Goal: Task Accomplishment & Management: Manage account settings

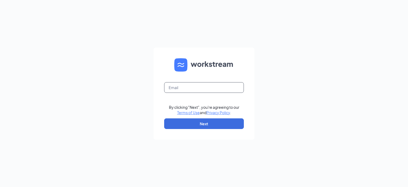
click at [189, 87] on input "text" at bounding box center [204, 87] width 80 height 11
type input "dusty.welling@pjunited.com"
click at [209, 124] on button "Next" at bounding box center [204, 123] width 80 height 11
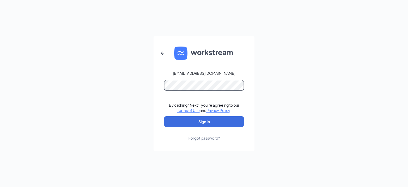
click at [164, 116] on button "Sign In" at bounding box center [204, 121] width 80 height 11
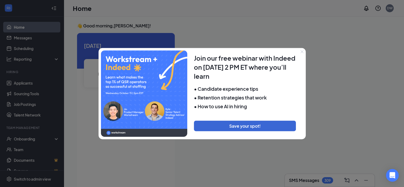
click at [303, 51] on button "Close" at bounding box center [301, 51] width 7 height 7
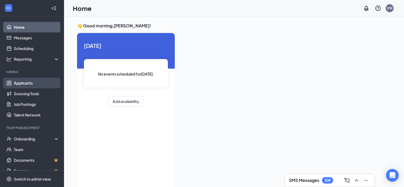
click at [21, 83] on link "Applicants" at bounding box center [36, 83] width 45 height 11
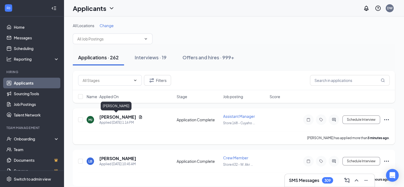
click at [117, 115] on h5 "[PERSON_NAME]" at bounding box center [117, 117] width 37 height 6
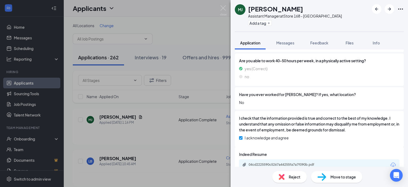
scroll to position [472, 0]
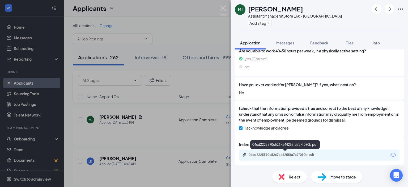
click at [286, 155] on div "04cd2225590c5267a44255fa7a7f090b.pdf" at bounding box center [285, 154] width 74 height 4
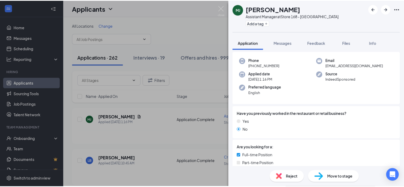
scroll to position [0, 0]
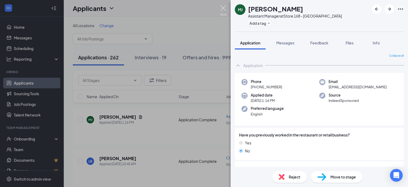
click at [225, 5] on img at bounding box center [223, 10] width 7 height 10
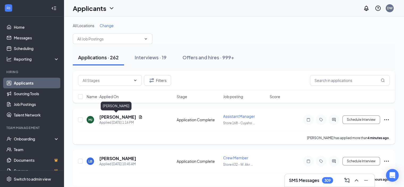
click at [111, 116] on h5 "[PERSON_NAME]" at bounding box center [117, 117] width 37 height 6
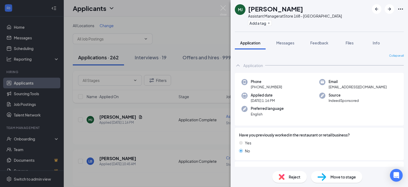
click at [287, 173] on div "Reject" at bounding box center [289, 177] width 35 height 12
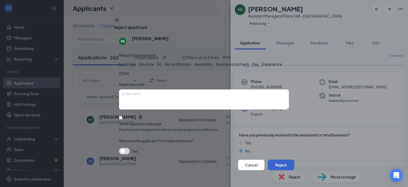
click at [280, 159] on button "Reject" at bounding box center [281, 164] width 27 height 11
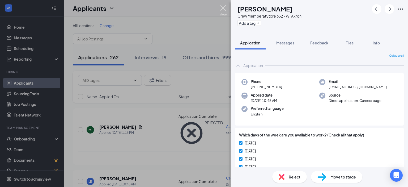
click at [222, 9] on img at bounding box center [223, 10] width 7 height 10
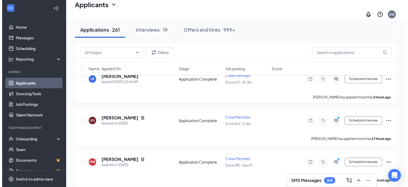
scroll to position [53, 0]
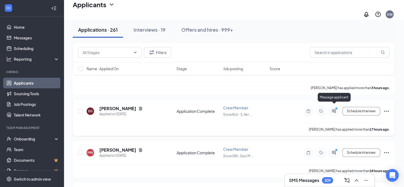
click at [335, 109] on icon "ActiveChat" at bounding box center [333, 111] width 6 height 4
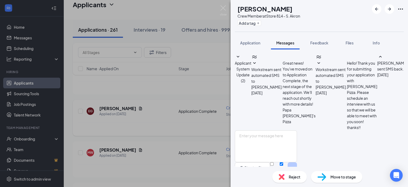
scroll to position [98, 0]
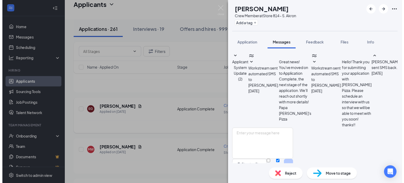
scroll to position [98, 0]
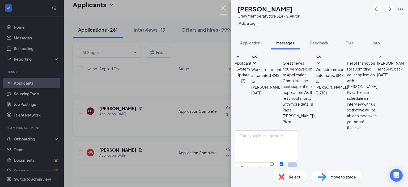
click at [222, 8] on img at bounding box center [223, 10] width 7 height 10
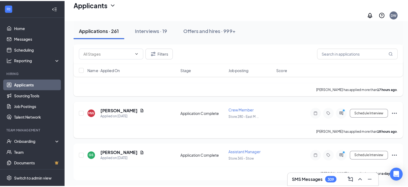
scroll to position [106, 0]
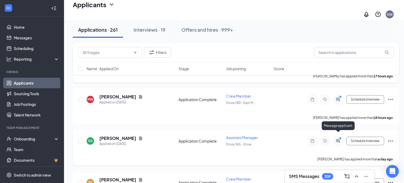
click at [339, 136] on icon "PrimaryDot" at bounding box center [341, 138] width 6 height 4
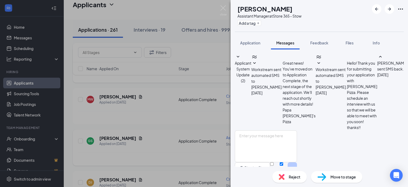
scroll to position [35, 0]
click at [223, 7] on img at bounding box center [223, 10] width 7 height 10
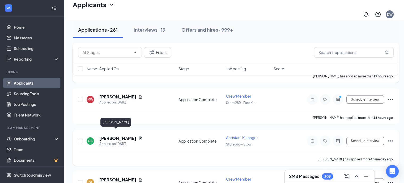
click at [119, 135] on h5 "[PERSON_NAME]" at bounding box center [117, 138] width 37 height 6
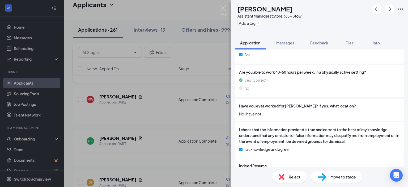
scroll to position [472, 0]
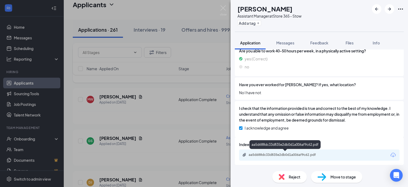
click at [286, 152] on div "aa5d688dc33d835e2db0d1a006af9c62.pdf" at bounding box center [285, 154] width 74 height 4
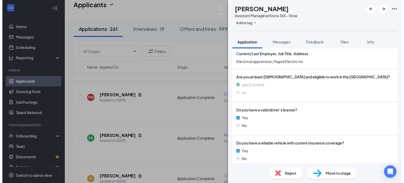
scroll to position [258, 0]
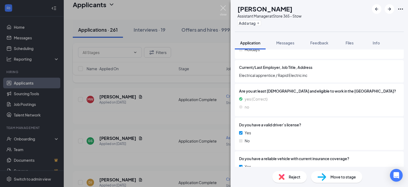
click at [223, 7] on img at bounding box center [223, 10] width 7 height 10
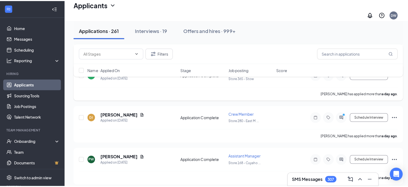
scroll to position [186, 0]
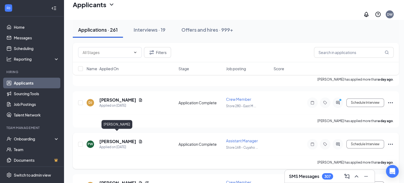
click at [110, 138] on h5 "[PERSON_NAME]" at bounding box center [117, 141] width 37 height 6
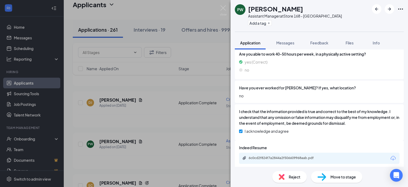
scroll to position [472, 0]
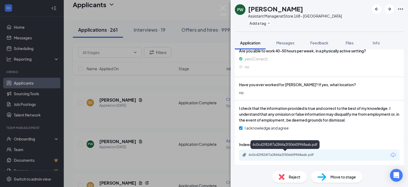
click at [283, 153] on div "6c0cd2f824f7a2844a2f506609968aab.pdf" at bounding box center [285, 154] width 74 height 4
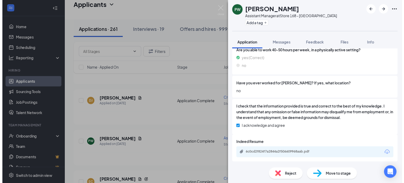
scroll to position [470, 0]
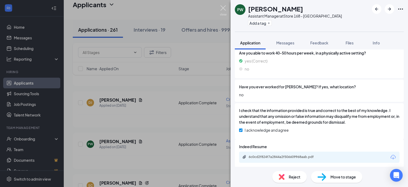
click at [223, 8] on img at bounding box center [223, 10] width 7 height 10
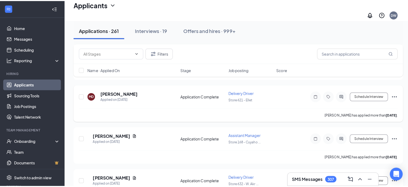
scroll to position [372, 0]
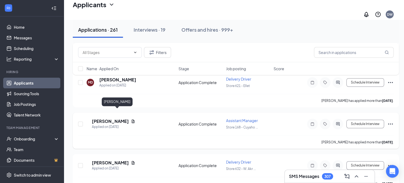
click at [122, 118] on h5 "[PERSON_NAME]" at bounding box center [110, 121] width 37 height 6
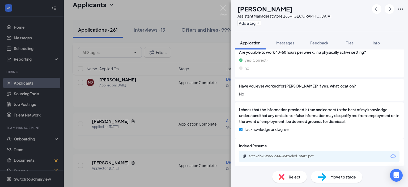
scroll to position [484, 0]
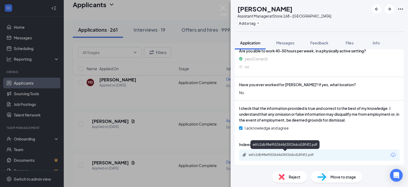
click at [277, 154] on div "e6fc2db98e9553644635f26dcd18f4f2.pdf" at bounding box center [285, 154] width 74 height 4
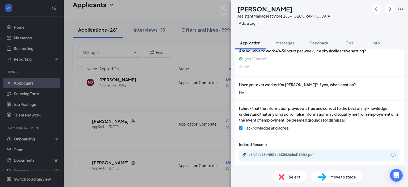
scroll to position [482, 0]
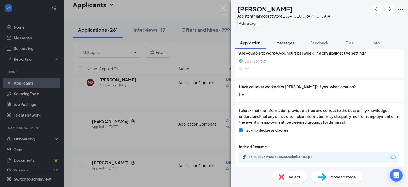
click at [286, 45] on span "Messages" at bounding box center [285, 42] width 18 height 5
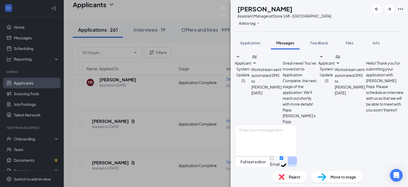
scroll to position [22, 0]
click at [288, 124] on textarea at bounding box center [266, 140] width 62 height 32
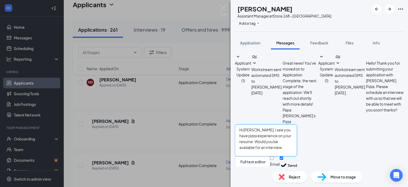
click at [297, 136] on textarea "Hi [PERSON_NAME]. I see you have pizza experience on your resume. Would you be …" at bounding box center [266, 140] width 62 height 32
type textarea "Hi [PERSON_NAME]. I see you have pizza experience on your resume. Would you be …"
click at [297, 158] on button "Send" at bounding box center [291, 165] width 9 height 18
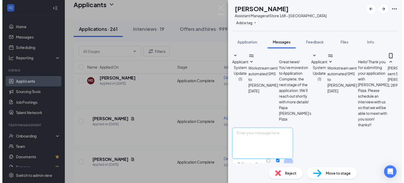
scroll to position [79, 0]
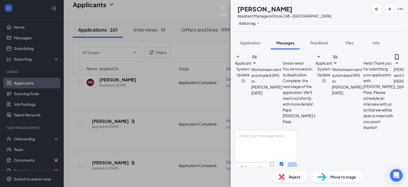
click at [223, 9] on img at bounding box center [223, 10] width 7 height 10
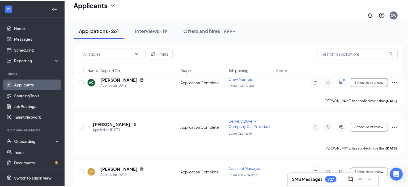
scroll to position [637, 0]
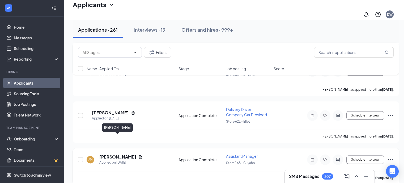
click at [124, 154] on h5 "[PERSON_NAME]" at bounding box center [117, 157] width 37 height 6
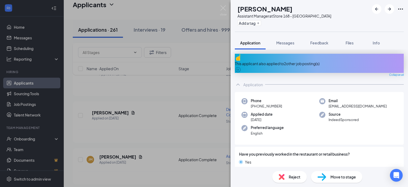
click at [241, 66] on icon "ArrowCircle" at bounding box center [238, 69] width 6 height 6
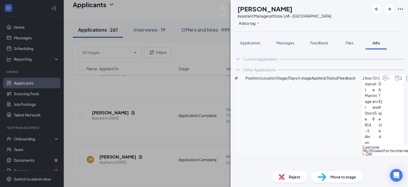
click at [405, 81] on icon "ArrowCircle" at bounding box center [408, 78] width 6 height 6
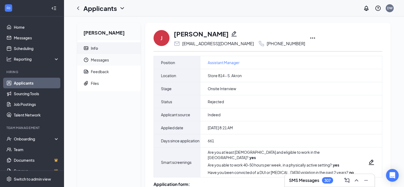
click at [103, 59] on span "Messages" at bounding box center [114, 60] width 46 height 12
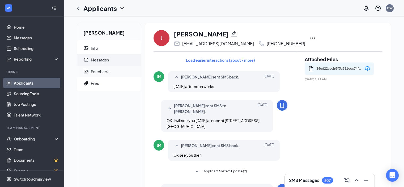
click at [103, 71] on div "Feedback" at bounding box center [100, 71] width 18 height 5
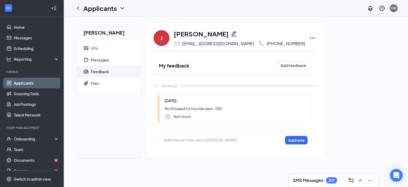
click at [80, 7] on icon "ChevronLeft" at bounding box center [78, 8] width 6 height 6
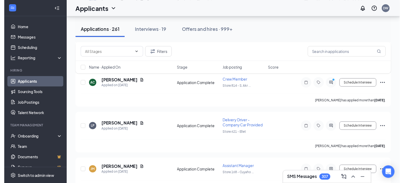
scroll to position [690, 0]
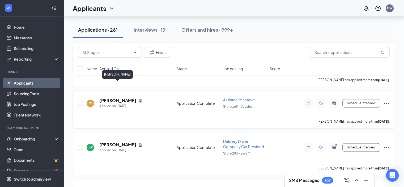
click at [121, 97] on h5 "[PERSON_NAME]" at bounding box center [117, 100] width 37 height 6
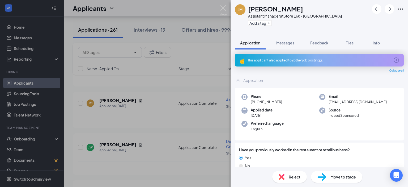
click at [289, 175] on span "Reject" at bounding box center [295, 177] width 12 height 6
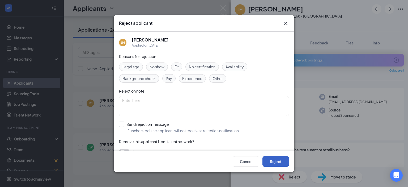
click at [278, 161] on button "Reject" at bounding box center [275, 161] width 27 height 11
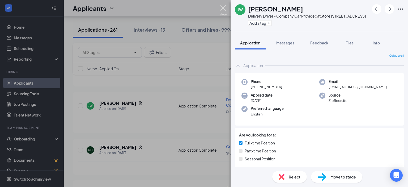
click at [221, 8] on img at bounding box center [223, 10] width 7 height 10
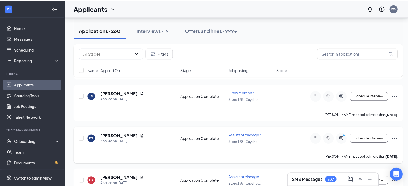
scroll to position [796, 0]
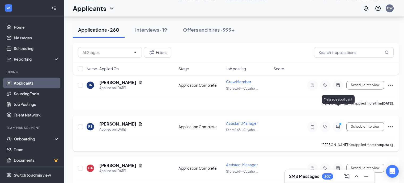
click at [338, 124] on icon "ActiveChat" at bounding box center [337, 125] width 3 height 3
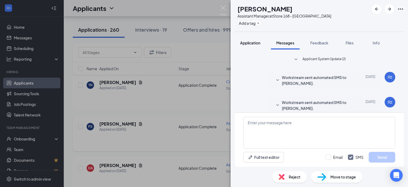
click at [252, 44] on span "Application" at bounding box center [250, 42] width 20 height 5
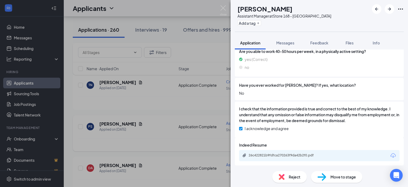
scroll to position [478, 0]
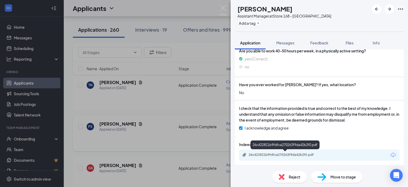
click at [278, 153] on div "26c422821b9fdfca270263f9da42b2f0.pdf" at bounding box center [285, 154] width 74 height 4
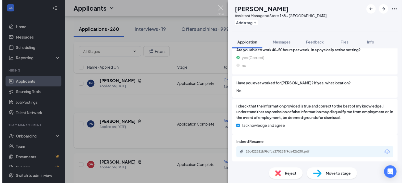
scroll to position [476, 0]
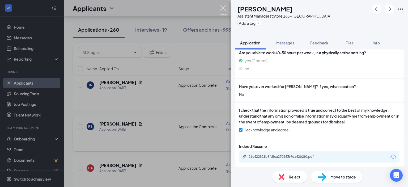
click at [223, 8] on img at bounding box center [223, 10] width 7 height 10
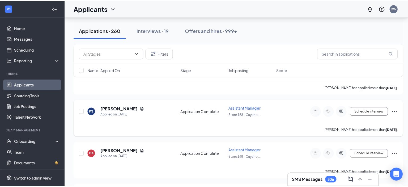
scroll to position [823, 0]
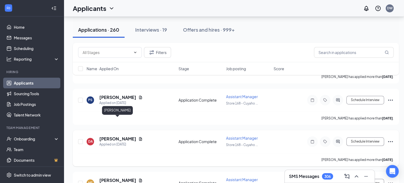
click at [118, 136] on h5 "[PERSON_NAME]" at bounding box center [117, 139] width 37 height 6
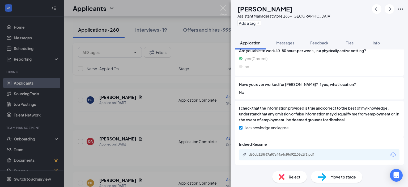
scroll to position [484, 0]
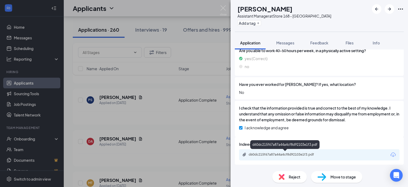
click at [276, 152] on div "d60dc215f67a87a44a4cf8d92103e1f3.pdf" at bounding box center [285, 154] width 74 height 4
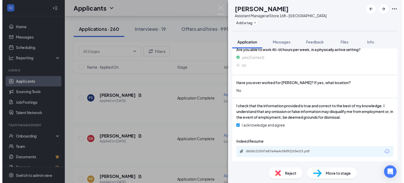
scroll to position [482, 0]
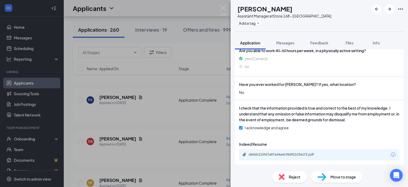
click at [174, 100] on div "DA Denise Appleman Assistant Manager at Store 168 - Cuyahoga Falls Add a tag Ap…" at bounding box center [204, 93] width 408 height 187
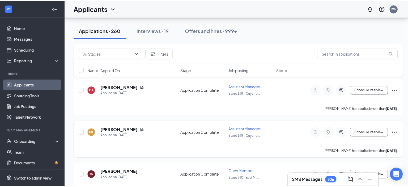
scroll to position [902, 0]
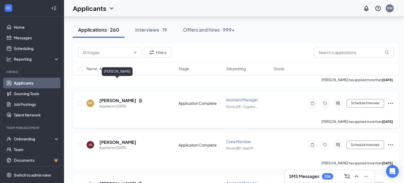
click at [122, 97] on h5 "[PERSON_NAME]" at bounding box center [117, 100] width 37 height 6
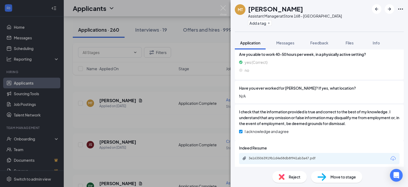
scroll to position [472, 0]
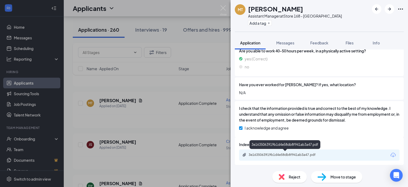
click at [286, 153] on div "3e1635063919b1d4e58db8f941ab3a47.pdf" at bounding box center [285, 154] width 74 height 4
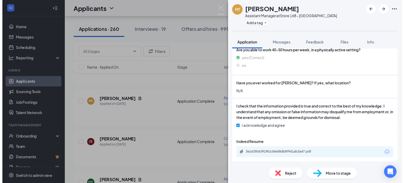
scroll to position [470, 0]
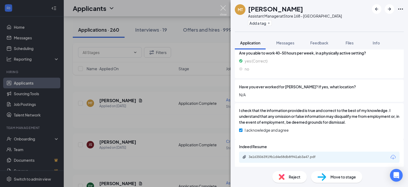
click at [220, 6] on img at bounding box center [223, 10] width 7 height 10
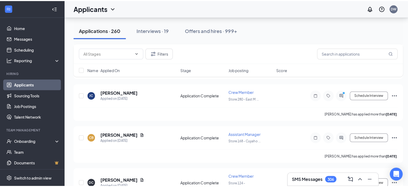
scroll to position [1247, 0]
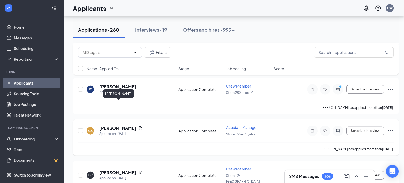
click at [136, 125] on h5 "[PERSON_NAME]" at bounding box center [117, 128] width 37 height 6
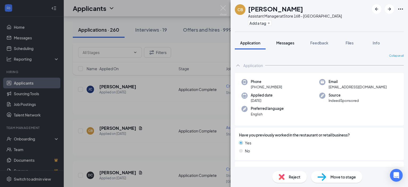
click at [289, 42] on span "Messages" at bounding box center [285, 42] width 18 height 5
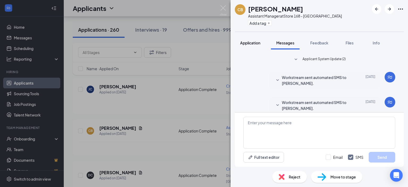
click at [247, 42] on span "Application" at bounding box center [250, 42] width 20 height 5
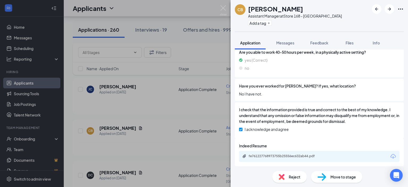
scroll to position [484, 0]
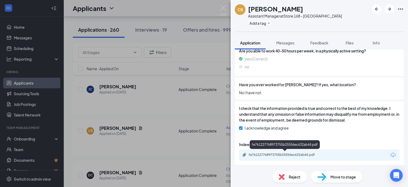
click at [278, 152] on div "fe761227768973755b25556ec632ab44.pdf" at bounding box center [285, 154] width 74 height 4
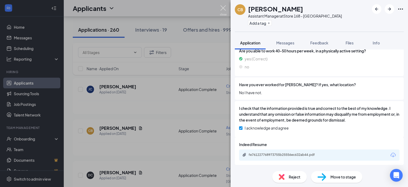
click at [224, 8] on img at bounding box center [223, 10] width 7 height 10
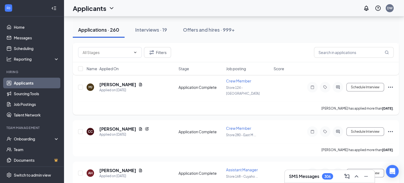
scroll to position [1566, 0]
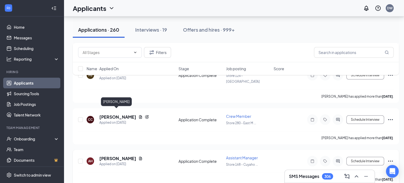
click at [115, 155] on h5 "[PERSON_NAME]" at bounding box center [117, 158] width 37 height 6
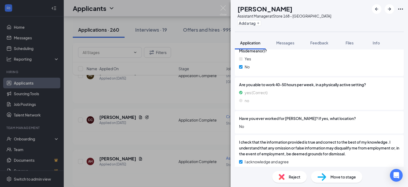
scroll to position [472, 0]
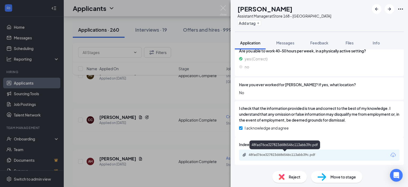
click at [279, 154] on div "48fad76ce327823d686546c113abb39c.pdf" at bounding box center [285, 154] width 74 height 4
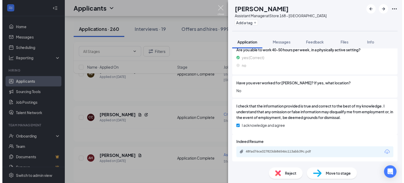
scroll to position [470, 0]
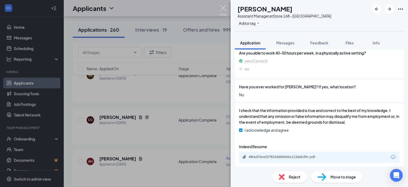
click at [221, 8] on img at bounding box center [223, 10] width 7 height 10
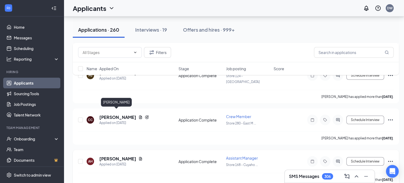
click at [120, 156] on h5 "[PERSON_NAME]" at bounding box center [117, 159] width 37 height 6
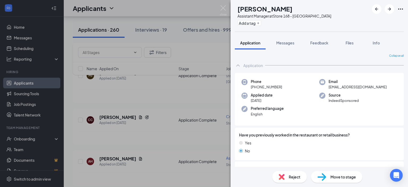
click at [294, 176] on span "Reject" at bounding box center [295, 177] width 12 height 6
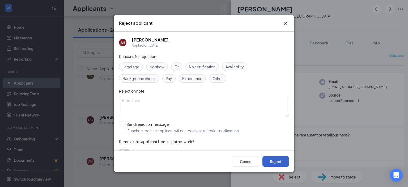
click at [273, 159] on button "Reject" at bounding box center [275, 161] width 27 height 11
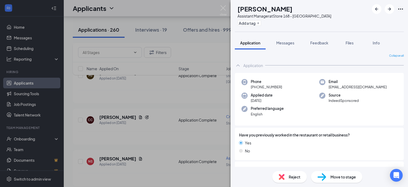
click at [157, 124] on div "NS Nicholas Splitstone Assistant Manager at Store 168 - Cuyahoga Falls Add a ta…" at bounding box center [204, 93] width 408 height 187
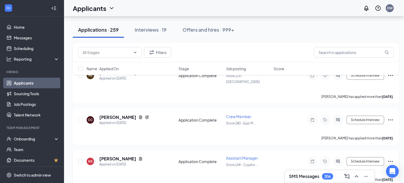
click at [238, 155] on span "Assistant Manager" at bounding box center [242, 157] width 32 height 5
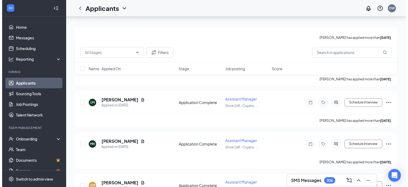
scroll to position [425, 0]
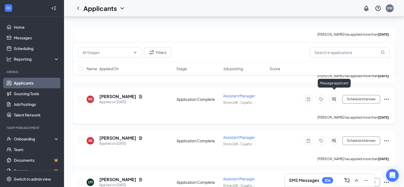
click at [337, 97] on icon "ActiveChat" at bounding box center [333, 99] width 6 height 4
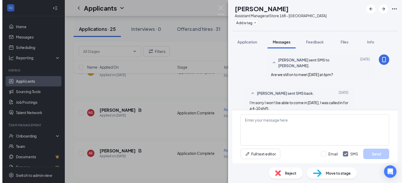
scroll to position [335, 0]
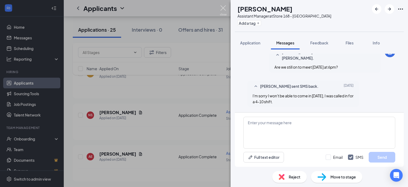
click at [223, 7] on img at bounding box center [223, 10] width 7 height 10
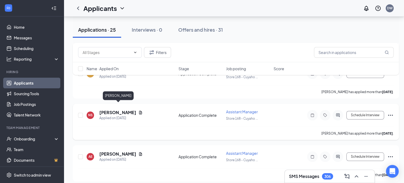
click at [128, 109] on h5 "Nicholas Splitstone" at bounding box center [117, 112] width 37 height 6
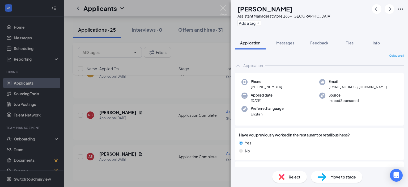
click at [286, 177] on div "Reject" at bounding box center [289, 177] width 35 height 12
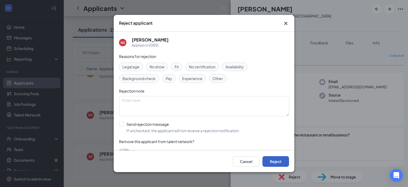
click at [271, 157] on button "Reject" at bounding box center [275, 161] width 27 height 11
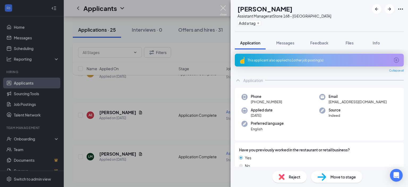
click at [225, 8] on img at bounding box center [223, 10] width 7 height 10
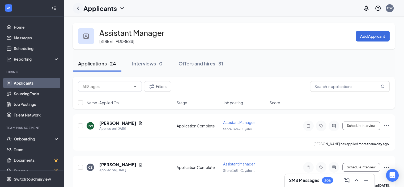
click at [78, 7] on icon "ChevronLeft" at bounding box center [78, 8] width 6 height 6
